Goal: Task Accomplishment & Management: Use online tool/utility

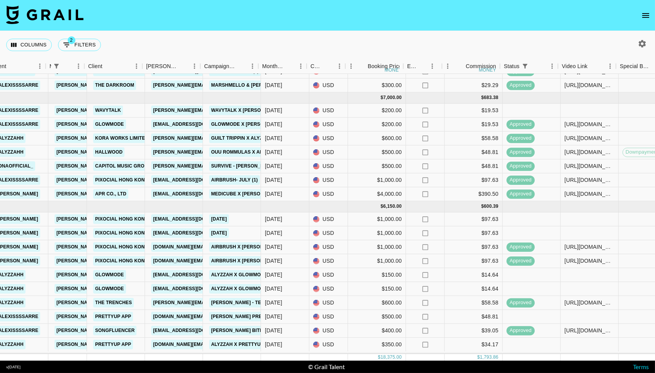
scroll to position [174, 173]
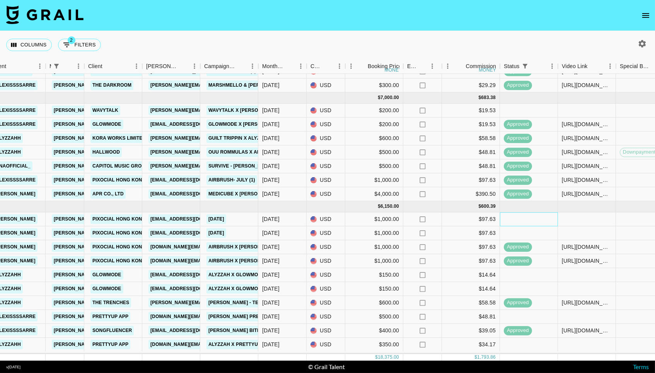
click at [516, 219] on div at bounding box center [529, 219] width 58 height 14
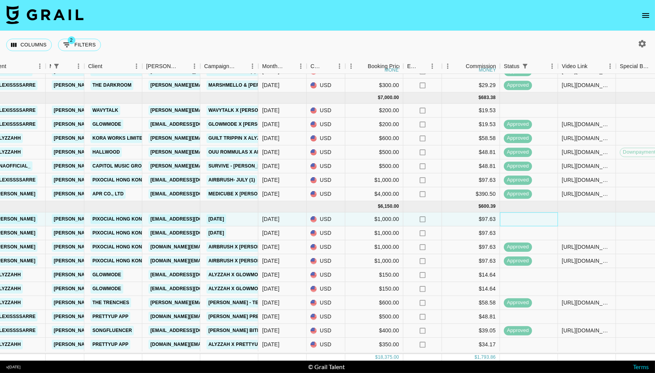
click at [516, 219] on div at bounding box center [529, 219] width 58 height 14
click at [517, 221] on div at bounding box center [529, 219] width 58 height 14
click at [527, 217] on div at bounding box center [529, 219] width 58 height 14
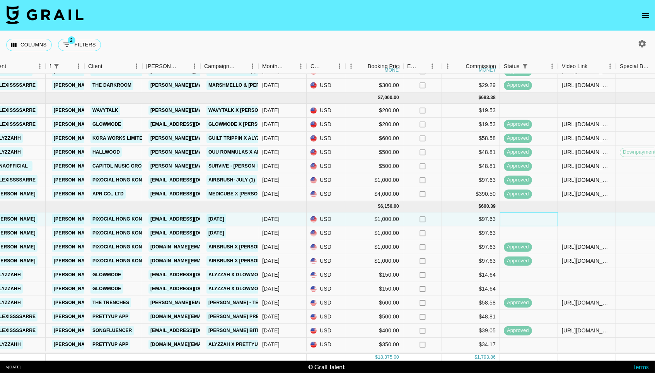
click at [524, 222] on div at bounding box center [529, 219] width 58 height 14
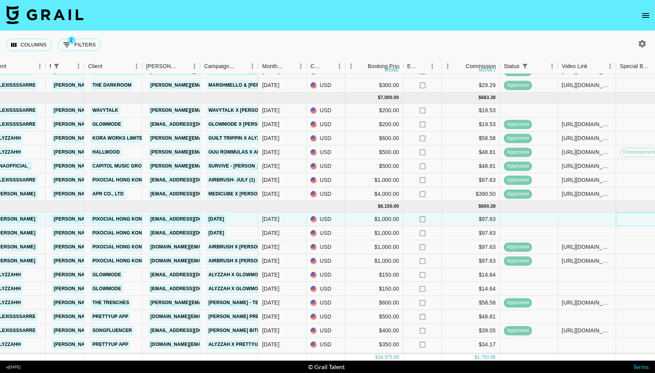
click at [629, 226] on div at bounding box center [645, 219] width 58 height 14
click at [530, 225] on div at bounding box center [529, 219] width 58 height 14
click at [530, 230] on div at bounding box center [529, 233] width 58 height 14
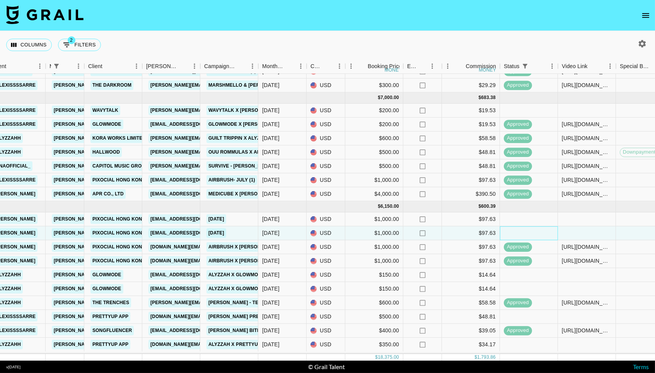
click at [530, 230] on div at bounding box center [529, 233] width 58 height 14
click at [517, 220] on div at bounding box center [529, 219] width 58 height 14
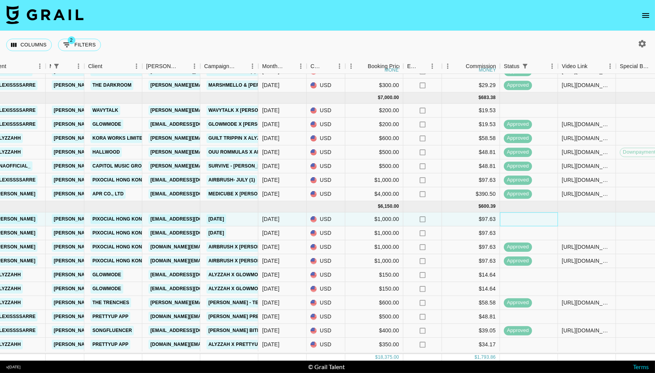
click at [517, 220] on div at bounding box center [529, 219] width 58 height 14
click at [507, 218] on div at bounding box center [529, 219] width 58 height 14
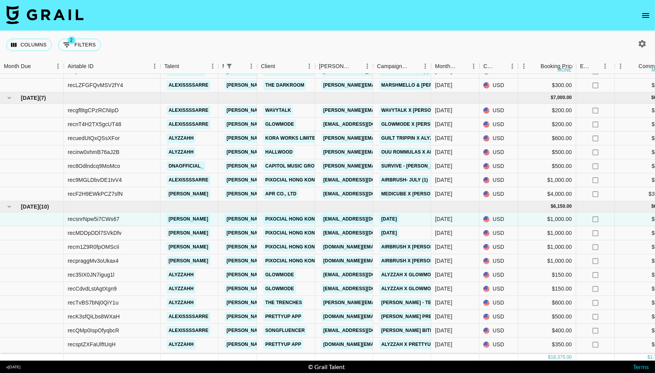
scroll to position [174, 0]
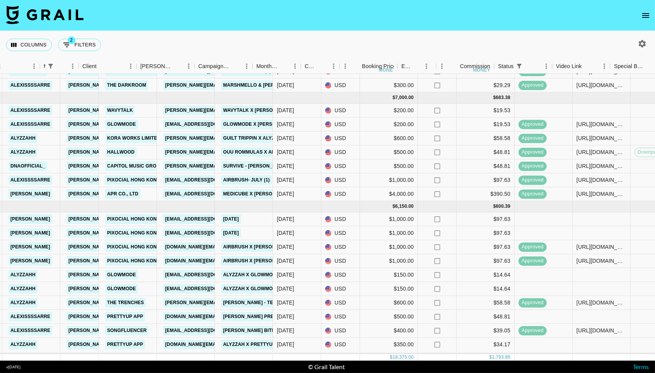
scroll to position [174, 179]
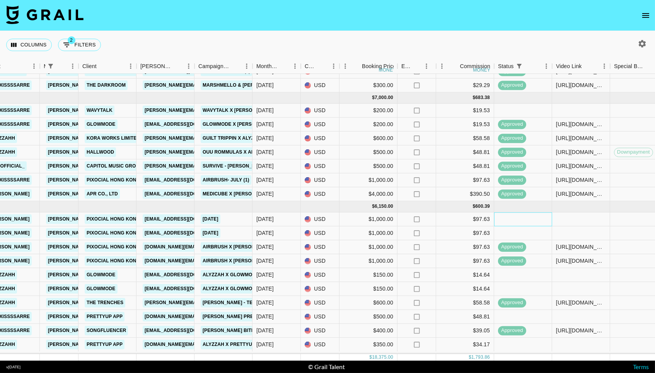
click at [517, 220] on div at bounding box center [523, 219] width 58 height 14
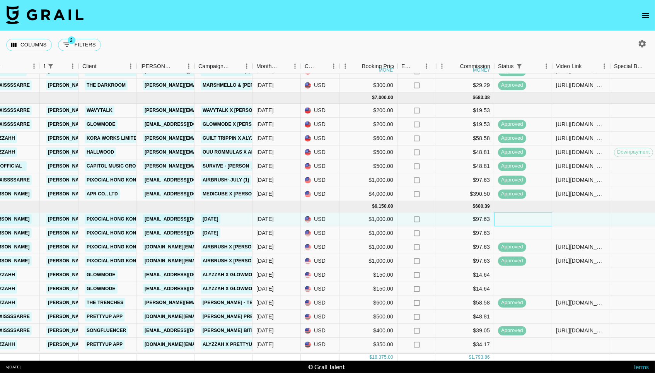
click at [517, 220] on div at bounding box center [523, 219] width 58 height 14
click at [517, 223] on div at bounding box center [523, 219] width 58 height 14
click at [513, 218] on div at bounding box center [523, 219] width 58 height 14
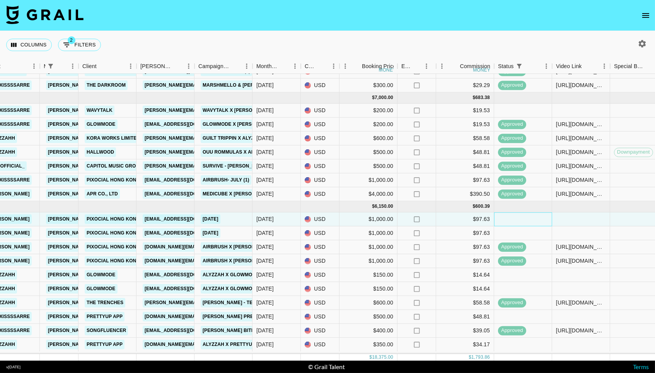
click at [521, 226] on div at bounding box center [523, 219] width 58 height 14
click at [527, 237] on div at bounding box center [523, 233] width 58 height 14
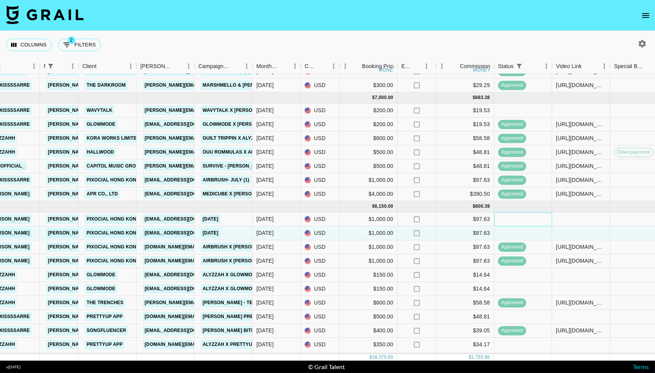
click at [510, 220] on div at bounding box center [523, 219] width 58 height 14
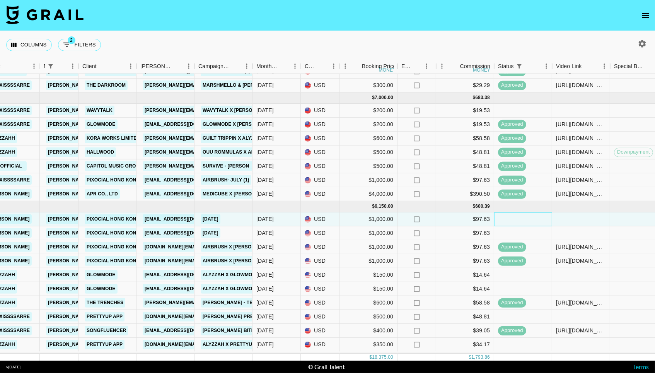
click at [510, 220] on div at bounding box center [523, 219] width 58 height 14
click at [65, 18] on img at bounding box center [44, 14] width 77 height 19
click at [65, 12] on img at bounding box center [44, 14] width 77 height 19
click at [508, 225] on div at bounding box center [523, 219] width 58 height 14
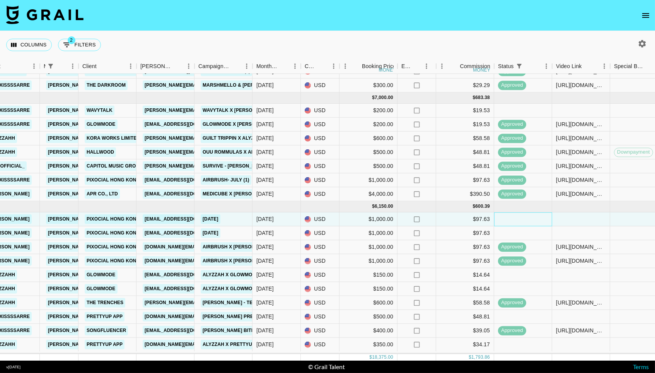
click at [512, 220] on div at bounding box center [523, 219] width 58 height 14
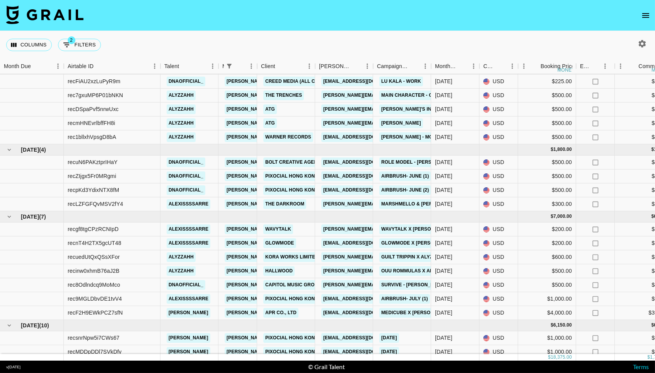
scroll to position [51, 1]
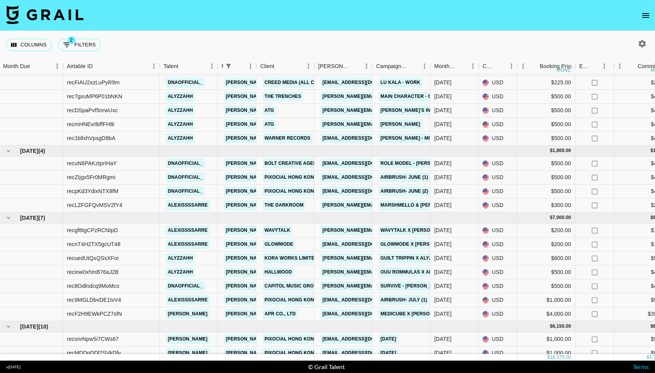
click at [15, 367] on div "v 1.7.99" at bounding box center [13, 366] width 14 height 5
click at [644, 369] on link "Terms" at bounding box center [641, 366] width 16 height 7
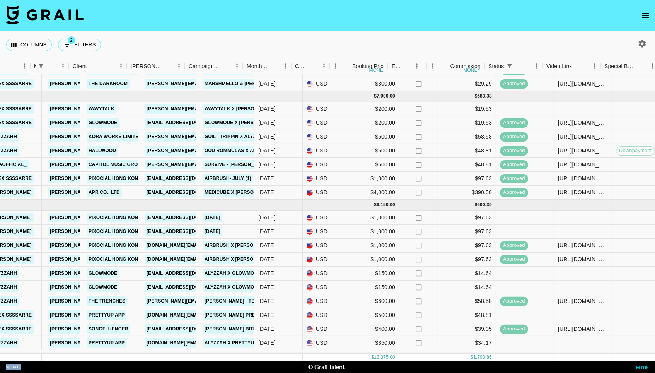
scroll to position [174, 192]
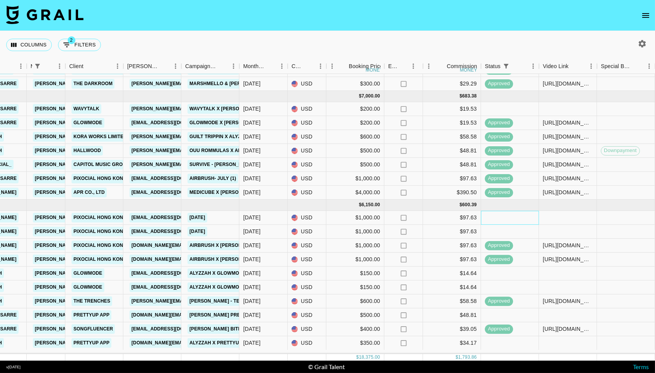
click at [500, 225] on div at bounding box center [510, 218] width 58 height 14
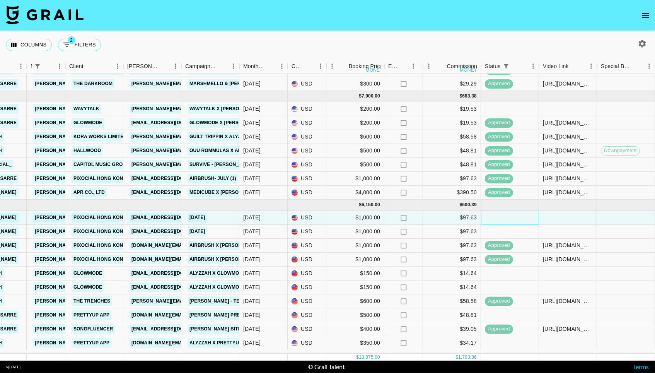
click at [500, 225] on div at bounding box center [510, 218] width 58 height 14
click at [641, 50] on button "button" at bounding box center [642, 43] width 13 height 13
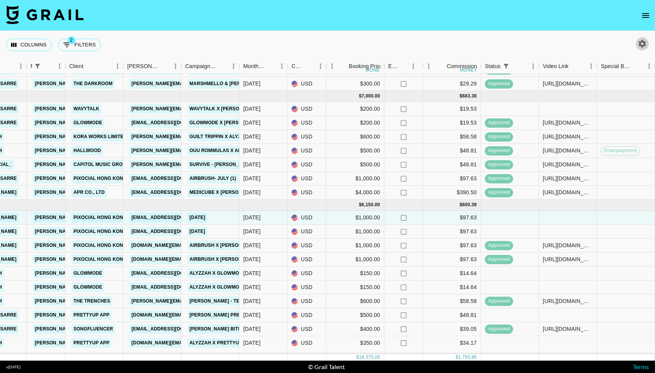
select select "May '25"
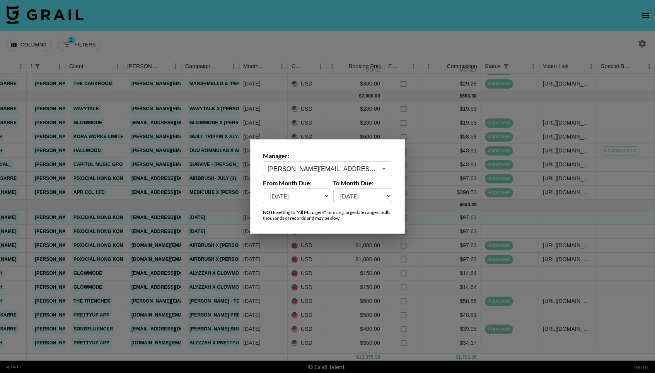
click at [641, 51] on div at bounding box center [327, 186] width 655 height 373
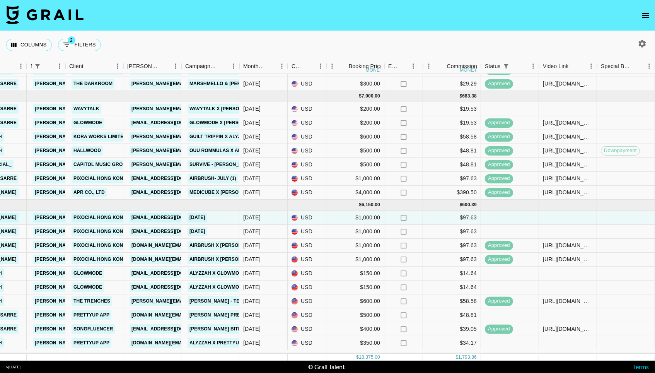
click at [638, 19] on button "open drawer" at bounding box center [645, 15] width 15 height 15
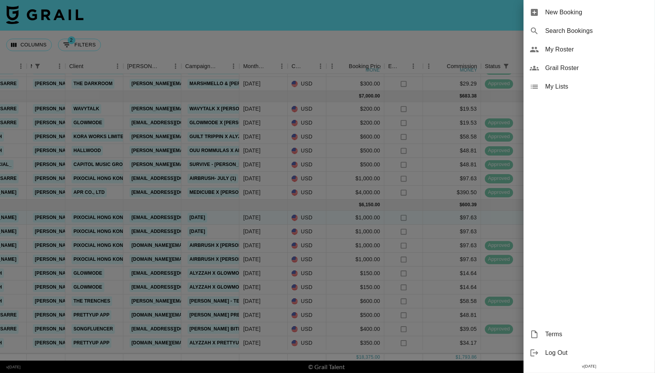
click at [443, 27] on div at bounding box center [327, 186] width 655 height 373
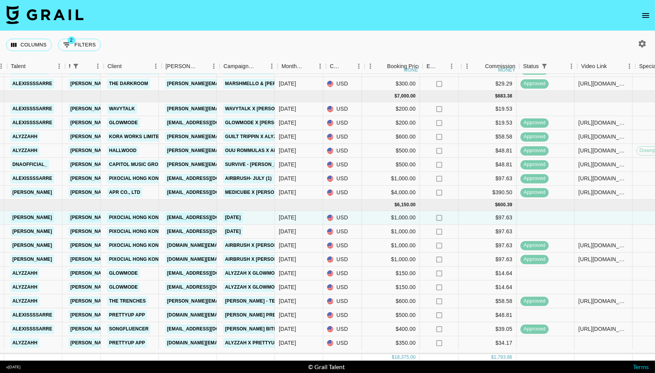
scroll to position [174, 170]
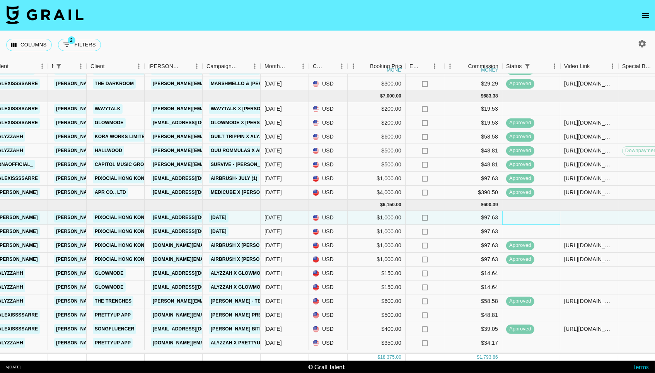
click at [533, 220] on div at bounding box center [531, 218] width 58 height 14
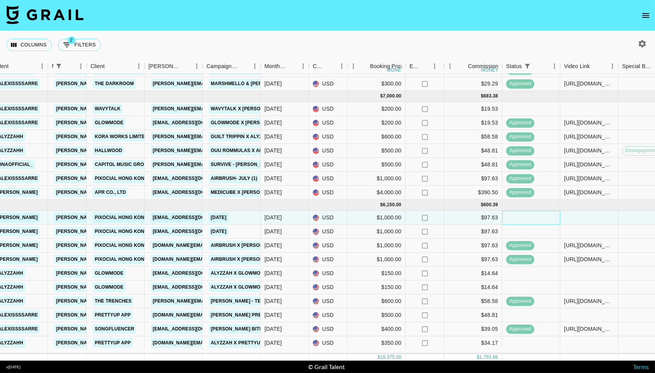
click at [533, 220] on div at bounding box center [531, 218] width 58 height 14
click at [642, 365] on link "Terms" at bounding box center [641, 366] width 16 height 7
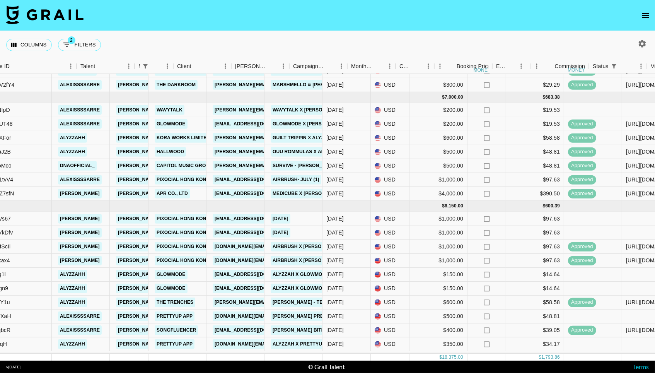
scroll to position [174, 179]
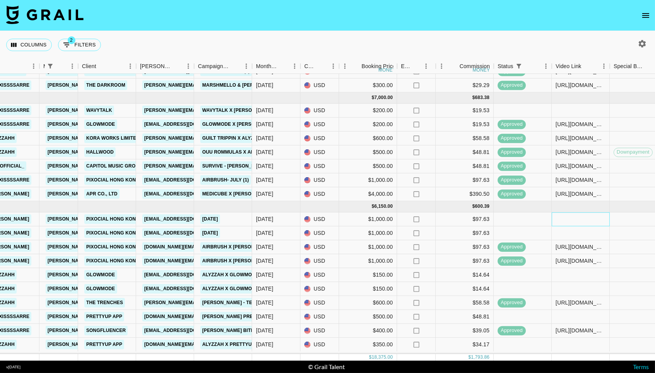
click at [580, 221] on div at bounding box center [581, 219] width 58 height 14
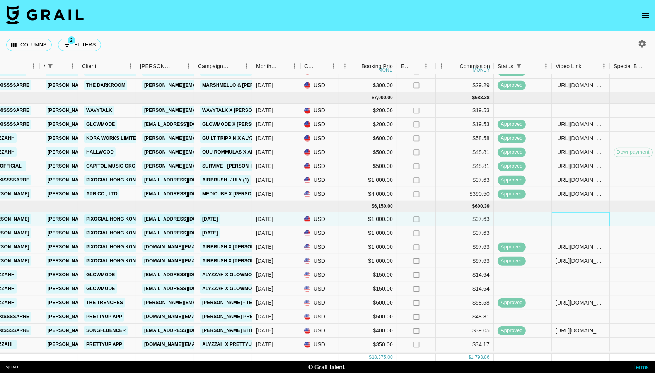
click at [580, 221] on div at bounding box center [581, 219] width 58 height 14
type input "https://www.tiktok.com/@jessicaaaawadis/video/7541855078177672479?_t=ZP-8z7mCdU…"
click at [581, 237] on div at bounding box center [581, 233] width 58 height 14
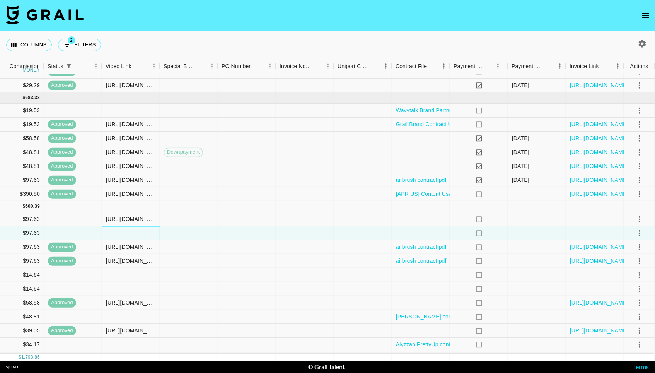
scroll to position [174, 628]
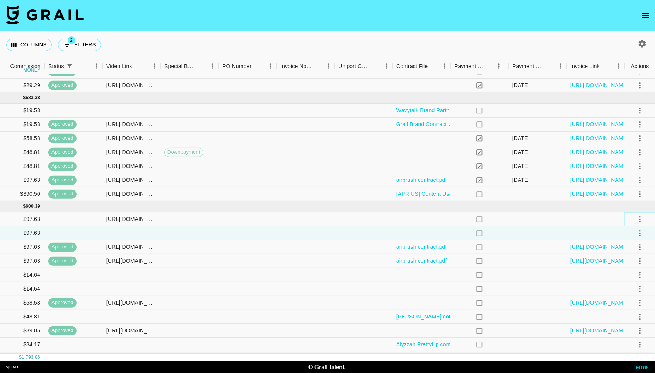
click at [638, 217] on icon "select merge strategy" at bounding box center [639, 218] width 9 height 9
click at [611, 298] on div "Approve" at bounding box center [623, 294] width 24 height 9
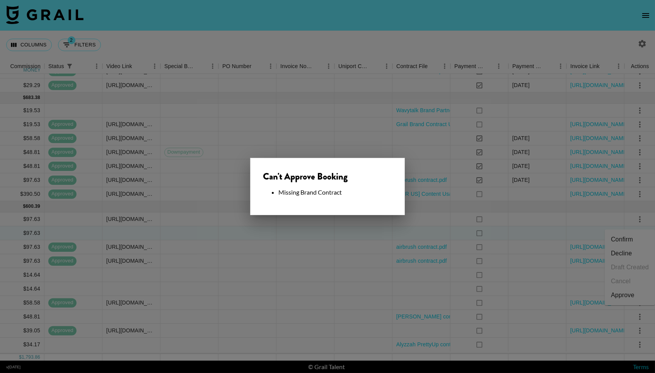
click at [341, 212] on div "Can't Approve Booking Missing Brand Contract" at bounding box center [327, 186] width 155 height 57
click at [388, 242] on div at bounding box center [327, 186] width 655 height 373
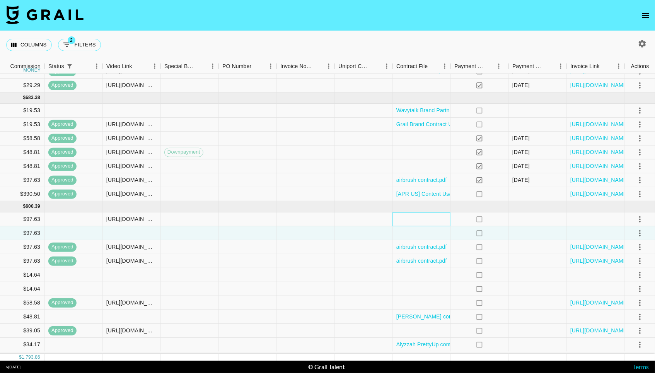
click at [417, 224] on div at bounding box center [421, 219] width 58 height 14
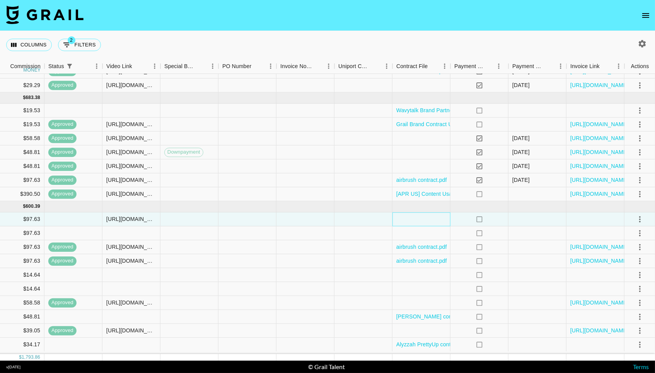
click at [417, 224] on div at bounding box center [421, 219] width 58 height 14
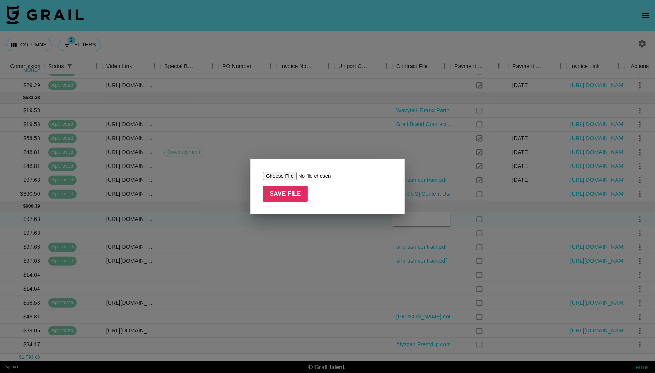
click at [274, 179] on input "file" at bounding box center [312, 176] width 98 height 8
type input "C:\fakepath\airbrush contract.pdf"
click at [273, 191] on input "Save File" at bounding box center [285, 193] width 45 height 15
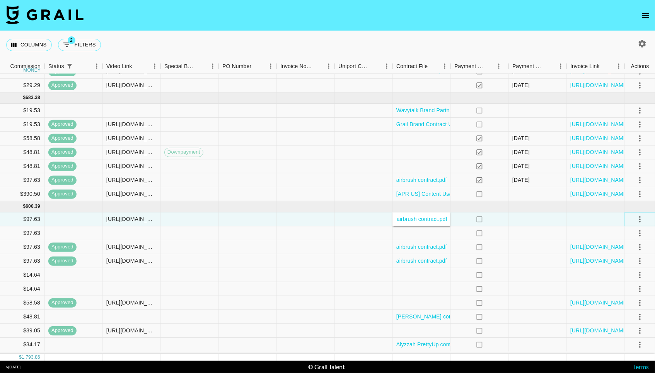
click at [642, 218] on icon "select merge strategy" at bounding box center [639, 218] width 9 height 9
click at [622, 290] on div "Approve" at bounding box center [623, 294] width 24 height 9
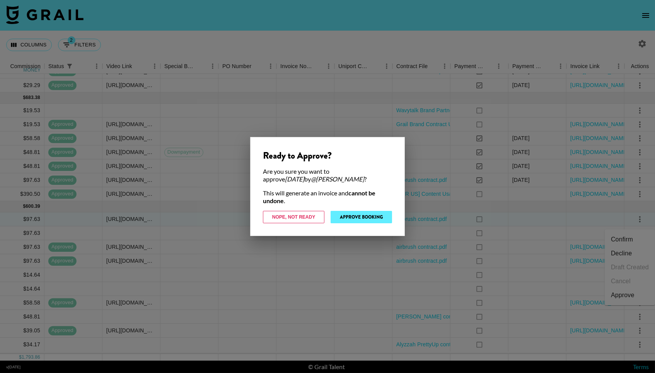
click at [369, 213] on button "Approve Booking" at bounding box center [361, 217] width 61 height 12
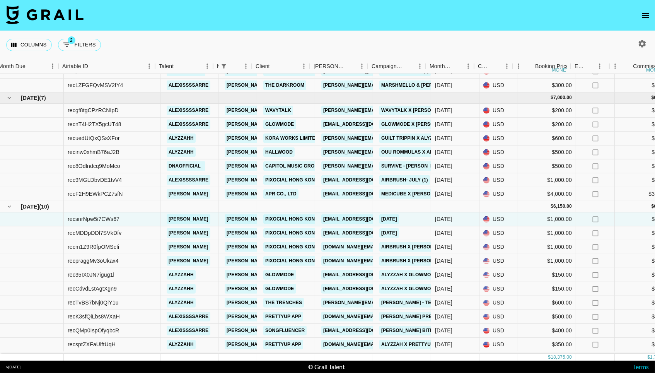
scroll to position [174, 0]
